Goal: Task Accomplishment & Management: Manage account settings

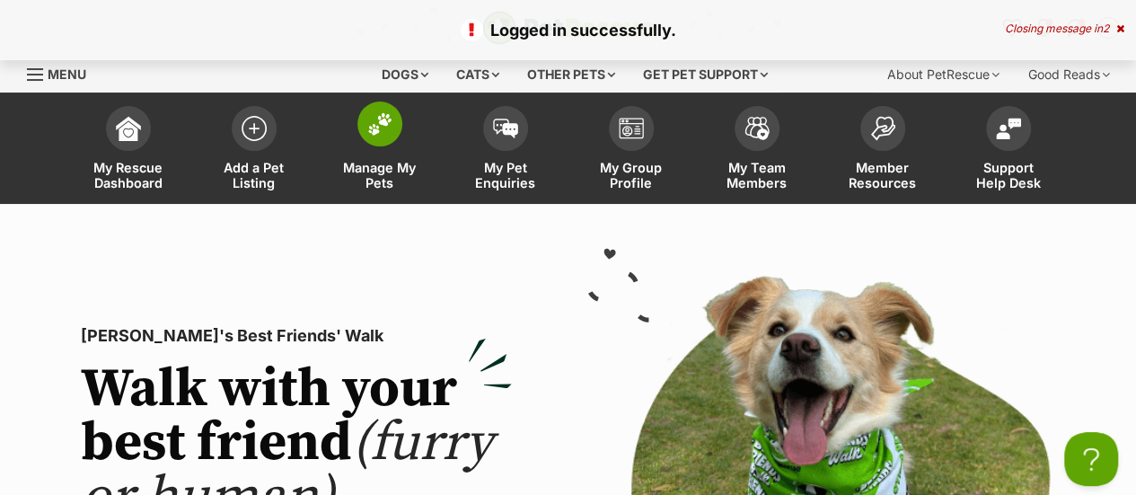
click at [381, 128] on img at bounding box center [379, 123] width 25 height 23
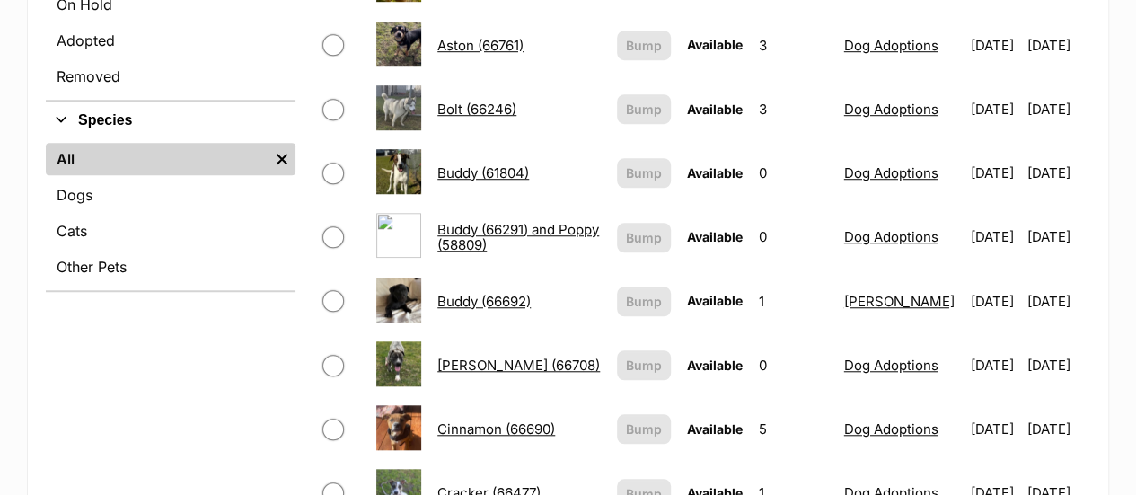
scroll to position [609, 0]
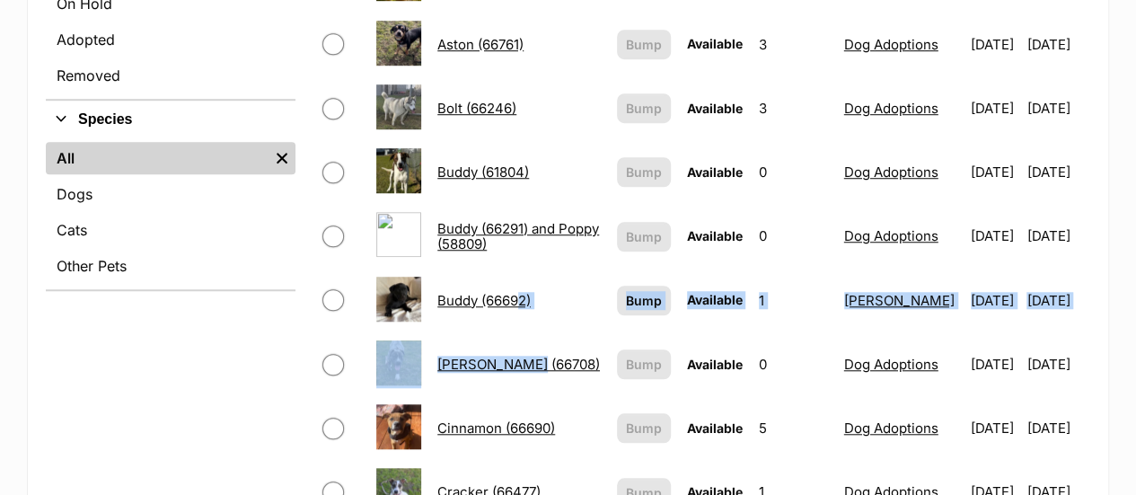
drag, startPoint x: 0, startPoint y: 0, endPoint x: 515, endPoint y: 295, distance: 594.1
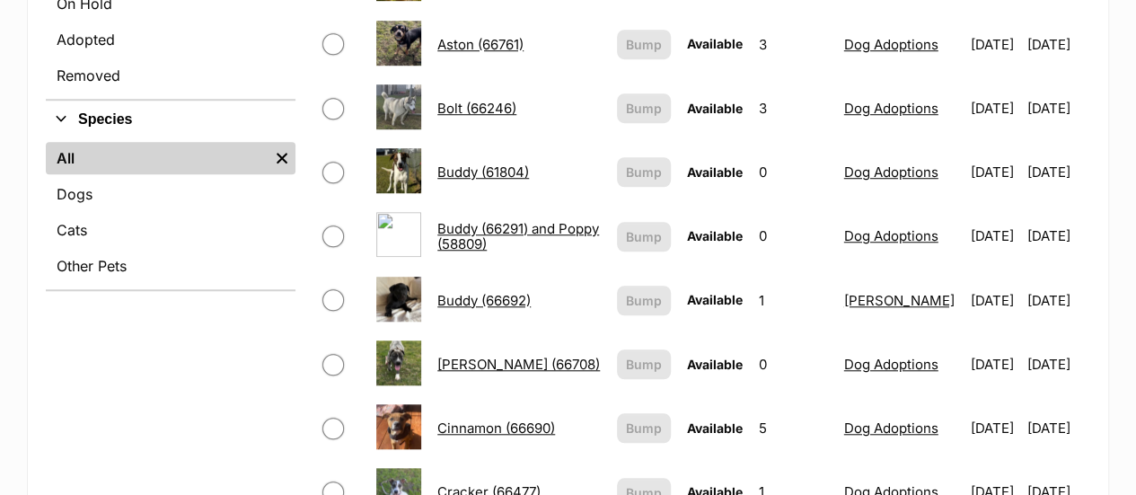
click at [551, 333] on td "[PERSON_NAME] (66708)" at bounding box center [519, 364] width 178 height 62
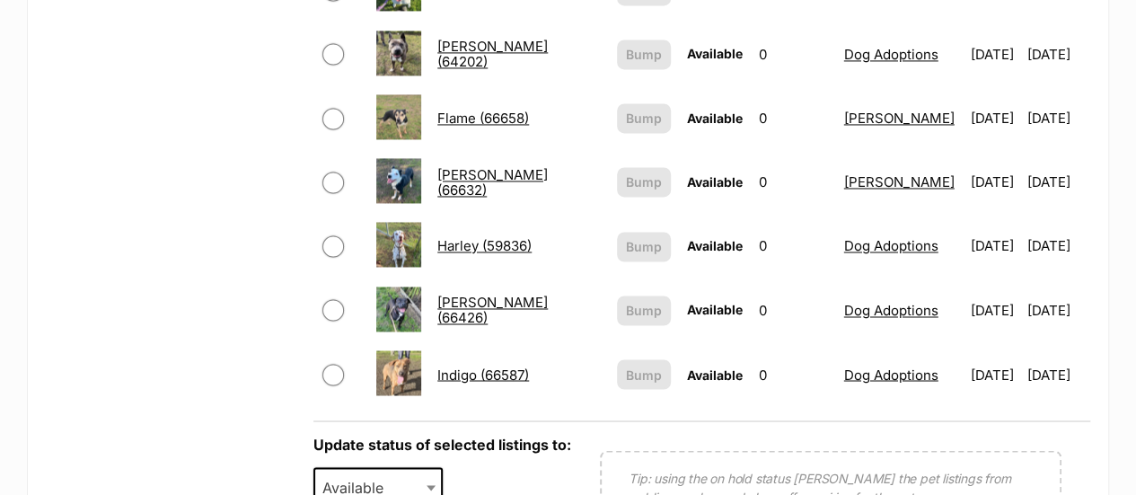
scroll to position [1386, 0]
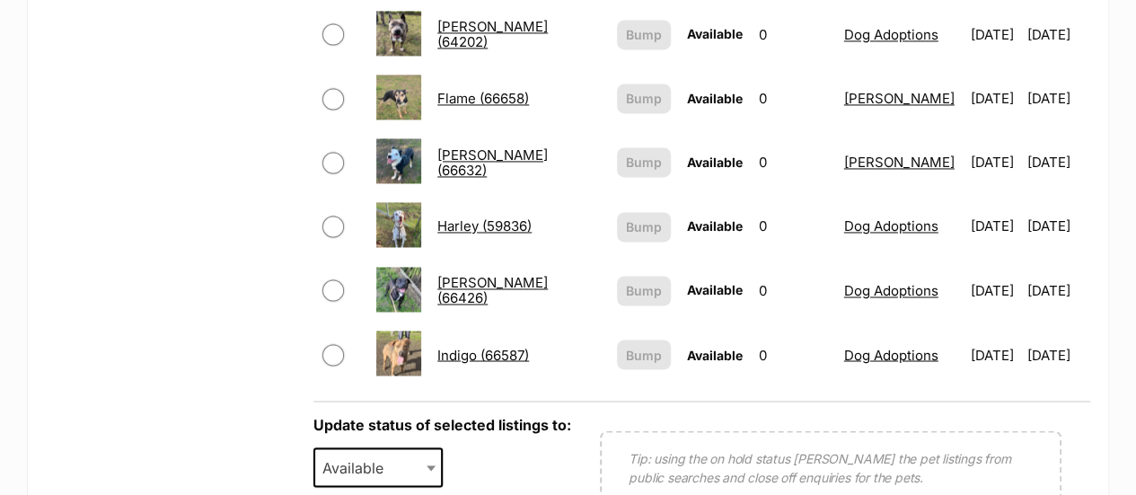
click at [332, 279] on input "checkbox" at bounding box center [333, 290] width 22 height 22
checkbox input "true"
click at [356, 461] on span "Available" at bounding box center [358, 466] width 86 height 25
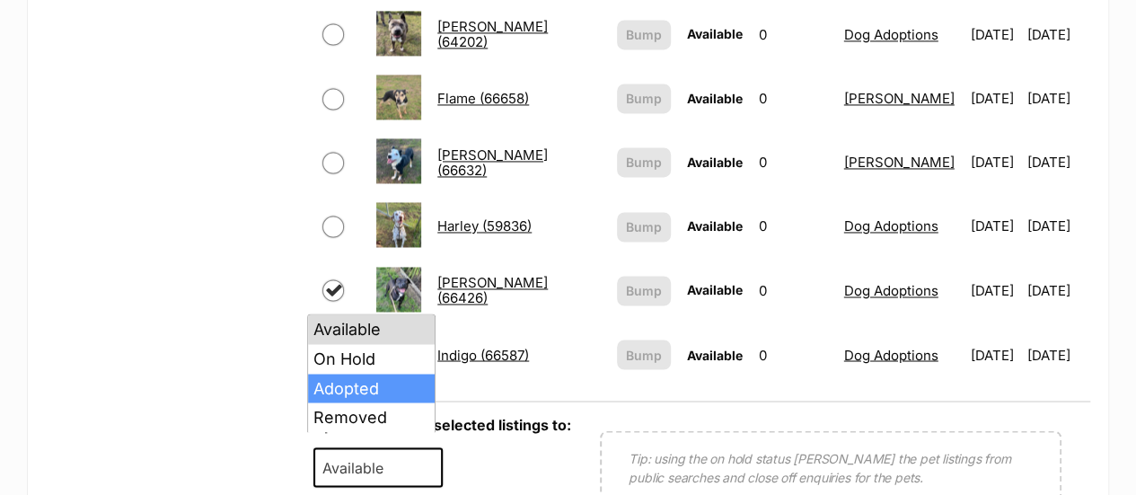
select select "rehomed"
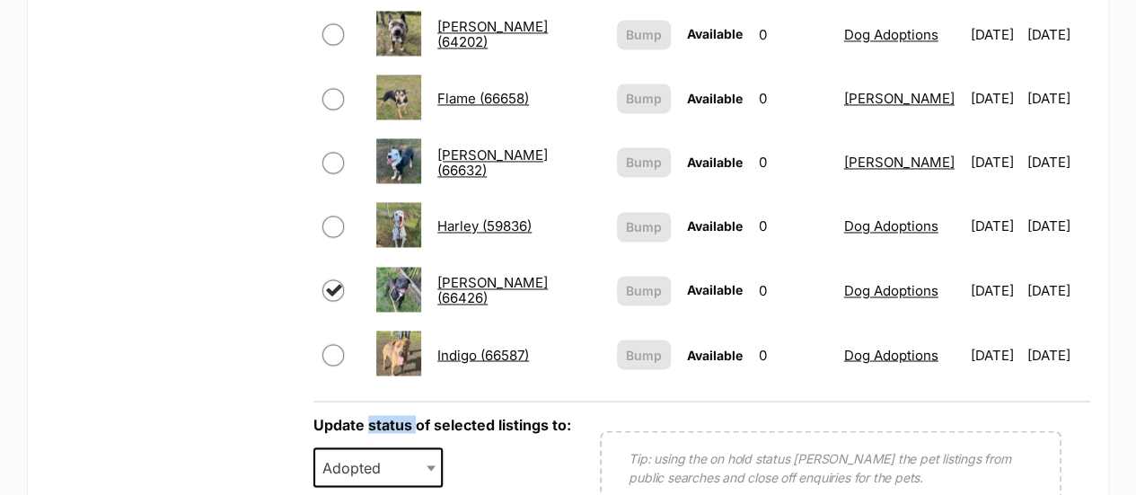
click at [367, 400] on div "Update status of selected listings to: Available On Hold Adopted Removed Adopte…" at bounding box center [701, 472] width 777 height 144
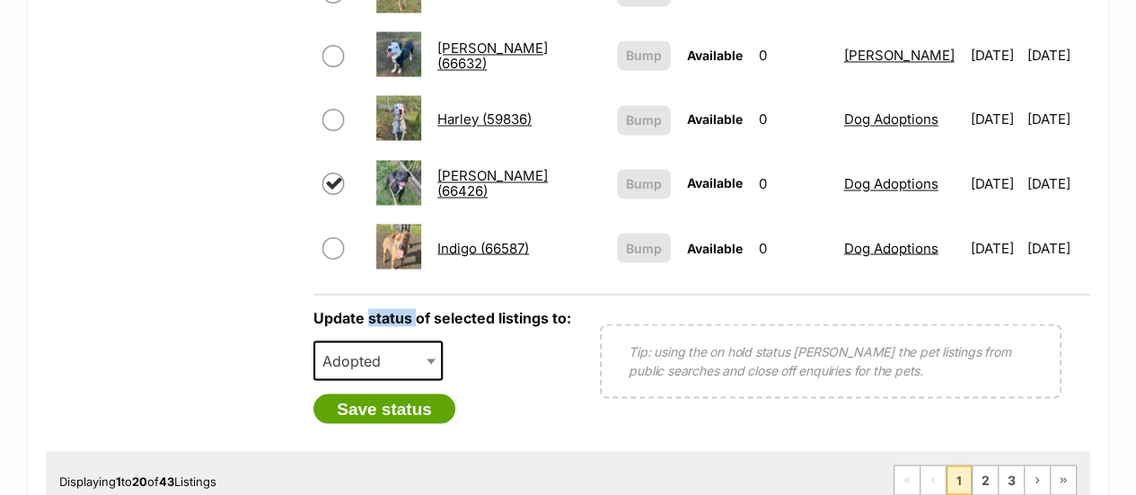
click at [367, 398] on button "Save status" at bounding box center [384, 408] width 142 height 31
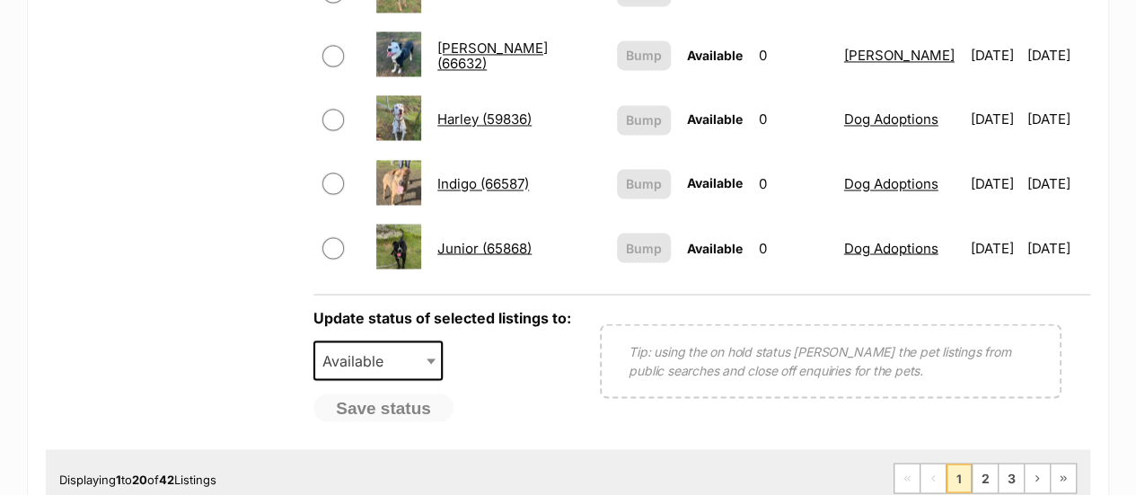
click at [979, 477] on div "Displaying 1 to 20 of 42 Listings First Page Previous Page 1 2 3 Next Page Last…" at bounding box center [568, 477] width 1044 height 57
click at [983, 471] on link "2" at bounding box center [984, 477] width 25 height 29
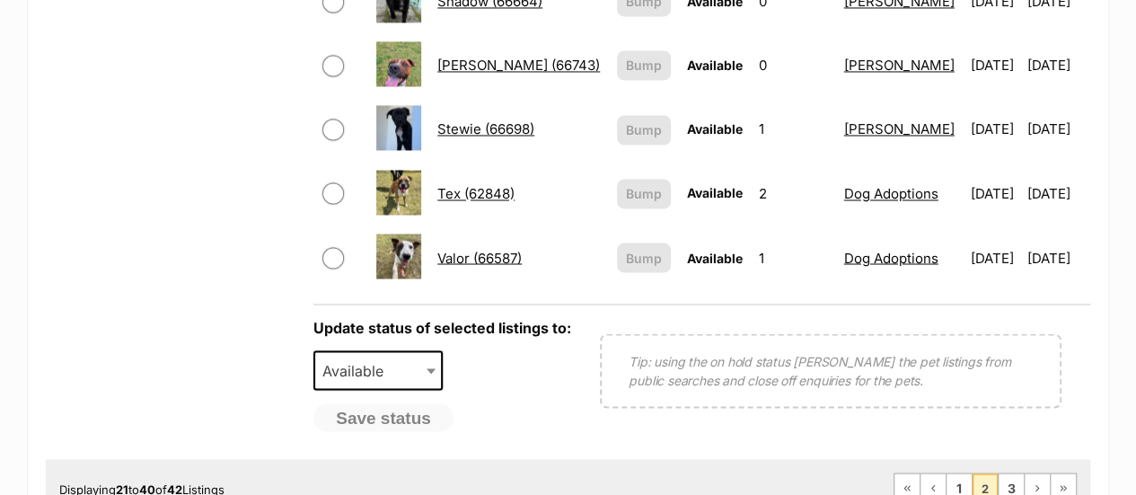
scroll to position [1484, 0]
click at [1008, 472] on link "3" at bounding box center [1011, 486] width 25 height 29
